Goal: Find specific page/section: Find specific page/section

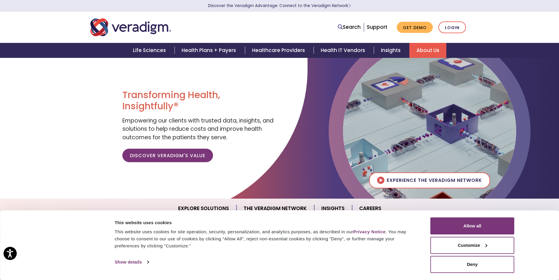
click at [424, 50] on link "About Us" at bounding box center [427, 50] width 37 height 15
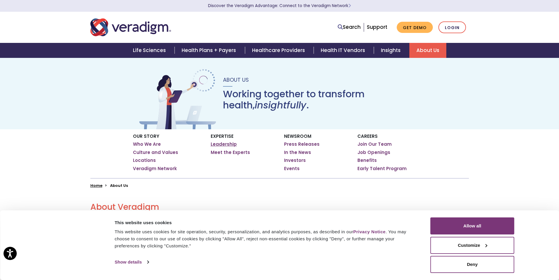
click at [228, 144] on link "Leadership" at bounding box center [224, 144] width 26 height 6
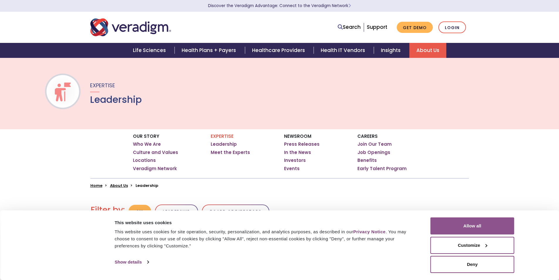
click at [463, 227] on button "Allow all" at bounding box center [472, 225] width 84 height 17
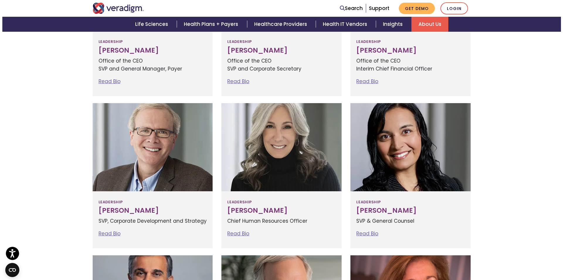
scroll to position [293, 0]
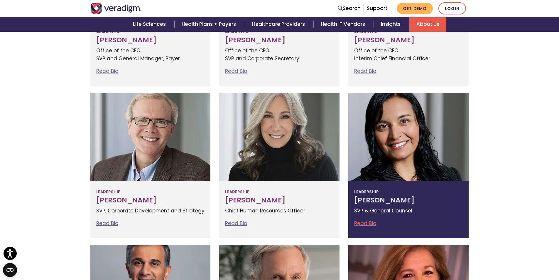
click at [368, 224] on link "Read Bio" at bounding box center [365, 222] width 22 height 7
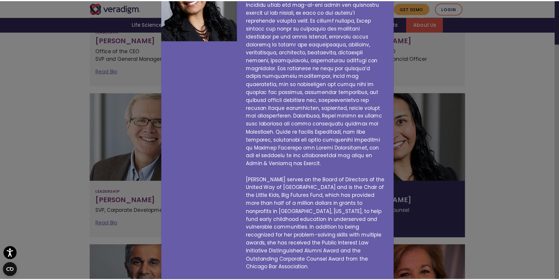
scroll to position [85, 0]
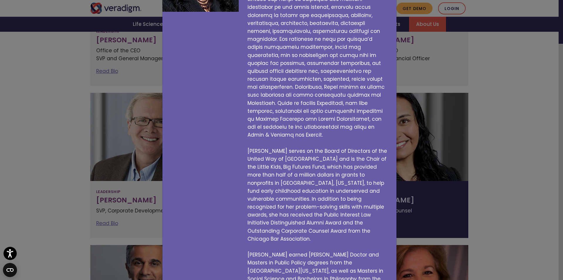
drag, startPoint x: 498, startPoint y: 121, endPoint x: 502, endPoint y: 121, distance: 3.8
click at [498, 121] on div "Tejal Vakharia SVP & General Counsel Tejal serves on the Board of Directors of …" at bounding box center [281, 140] width 563 height 280
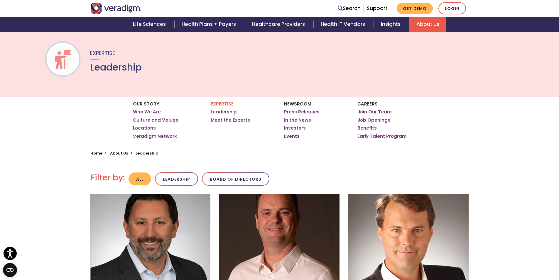
scroll to position [0, 0]
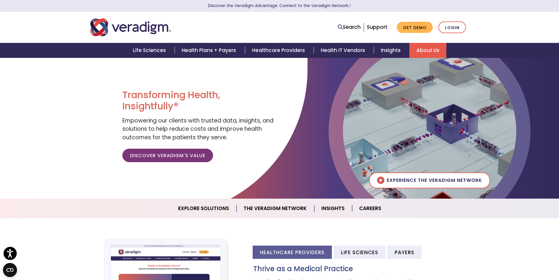
click at [422, 49] on link "About Us" at bounding box center [427, 50] width 37 height 15
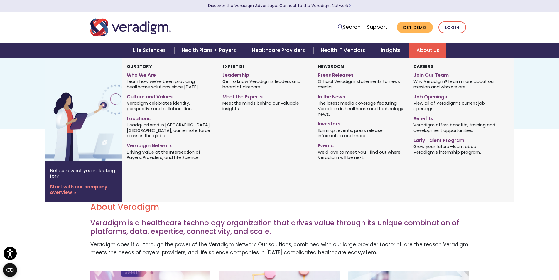
click at [231, 76] on link "Leadership" at bounding box center [265, 74] width 87 height 9
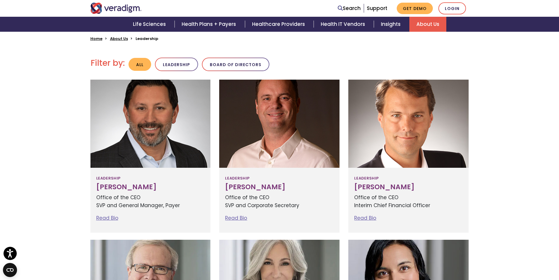
scroll to position [117, 0]
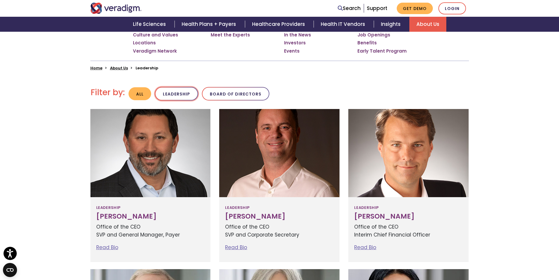
click at [168, 93] on button "Leadership" at bounding box center [176, 94] width 43 height 14
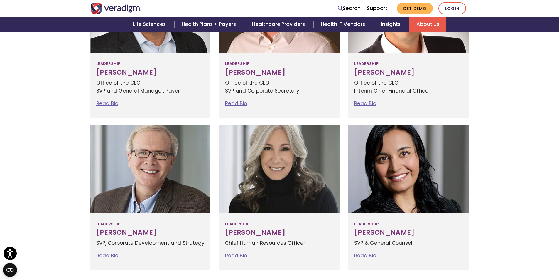
scroll to position [56, 0]
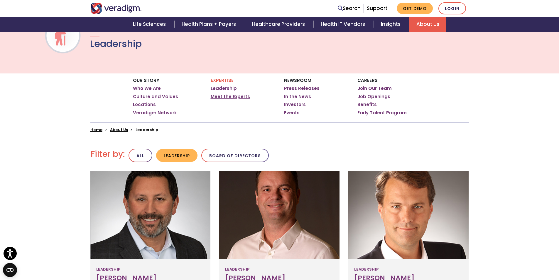
click at [233, 97] on link "Meet the Experts" at bounding box center [230, 97] width 39 height 6
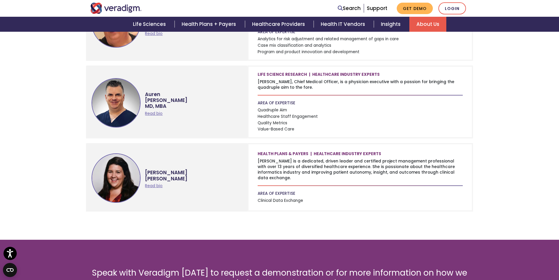
scroll to position [616, 0]
